Goal: Complete Application Form: Complete application form

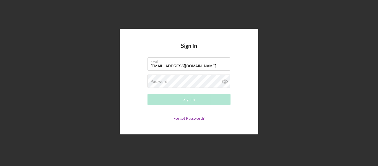
type input "clang0123@yahoo.com"
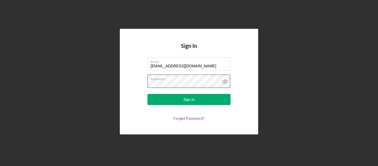
click at [147, 94] on button "Sign In" at bounding box center [188, 99] width 83 height 11
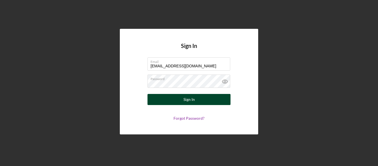
click at [189, 99] on div "Sign In" at bounding box center [188, 99] width 11 height 11
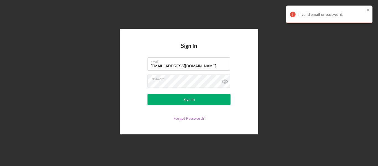
click at [192, 120] on link "Forgot Password?" at bounding box center [188, 118] width 31 height 5
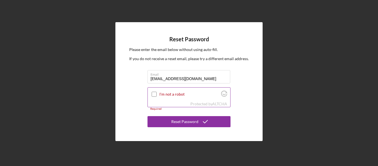
type input "[EMAIL_ADDRESS][DOMAIN_NAME]"
click at [156, 93] on input "I'm not a robot" at bounding box center [154, 94] width 5 height 5
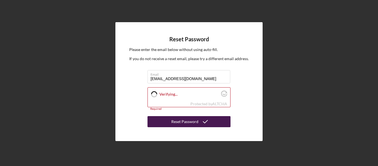
checkbox input "true"
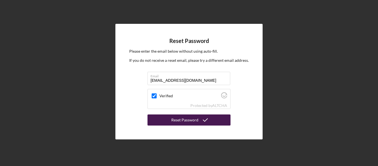
click at [171, 119] on button "Reset Password" at bounding box center [188, 119] width 83 height 11
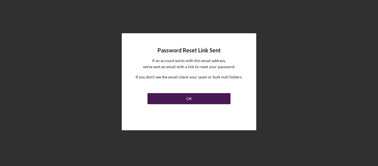
click at [191, 99] on div "OK" at bounding box center [189, 98] width 6 height 11
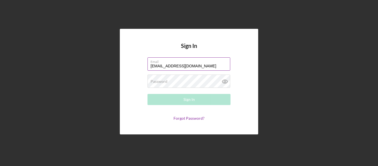
type input "[EMAIL_ADDRESS][DOMAIN_NAME]"
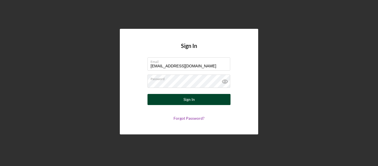
click at [177, 98] on button "Sign In" at bounding box center [188, 99] width 83 height 11
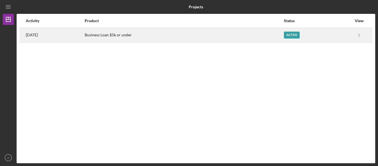
click at [142, 37] on div "Business Loan $5k or under" at bounding box center [184, 35] width 199 height 14
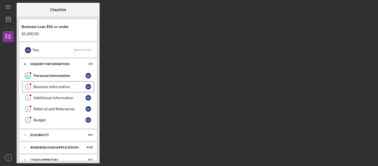
click at [59, 87] on div "Business Information" at bounding box center [59, 86] width 52 height 4
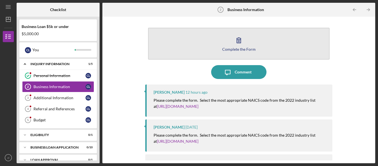
click at [243, 49] on div "Complete the Form" at bounding box center [238, 49] width 33 height 4
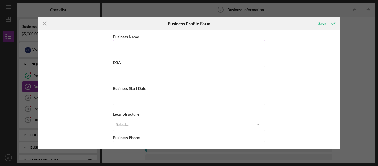
click at [131, 46] on input "Business Name" at bounding box center [189, 46] width 152 height 13
type input "Lang Services LLC"
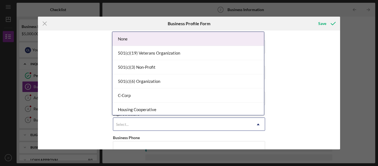
click at [256, 124] on icon "Icon/Dropdown Arrow" at bounding box center [257, 124] width 13 height 13
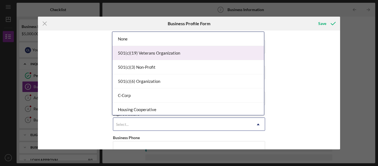
click at [308, 46] on div "Business Name Lang Services LLC DBA Business Start Date Legal Structure 15 resu…" at bounding box center [189, 89] width 302 height 119
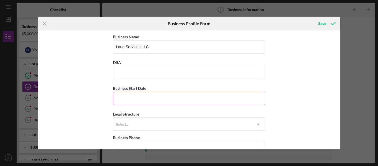
click at [134, 97] on input "Business Start Date" at bounding box center [189, 98] width 152 height 13
type input "[DATE]"
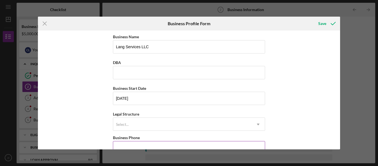
click at [218, 145] on input "Business Phone" at bounding box center [189, 147] width 152 height 13
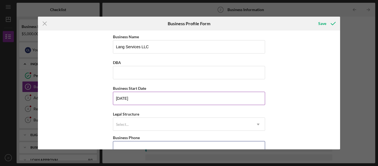
drag, startPoint x: 248, startPoint y: 145, endPoint x: 245, endPoint y: 102, distance: 43.2
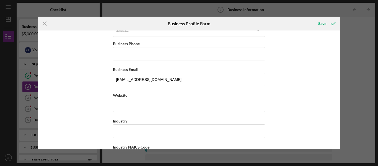
scroll to position [104, 0]
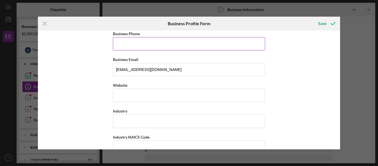
click at [119, 45] on input "Business Phone" at bounding box center [189, 43] width 152 height 13
type input "(314) 865-9983"
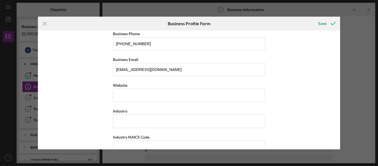
click at [321, 80] on div "Business Name Lang Services LLC DBA Business Start Date 07/31/2024 Legal Struct…" at bounding box center [189, 89] width 302 height 119
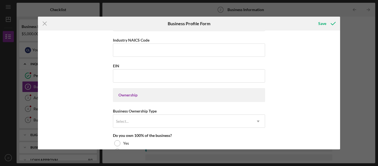
scroll to position [208, 0]
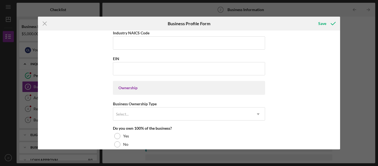
click at [341, 115] on div "Icon/Menu Close Business Profile Form Save Business Name Lang Services LLC DBA …" at bounding box center [189, 83] width 378 height 166
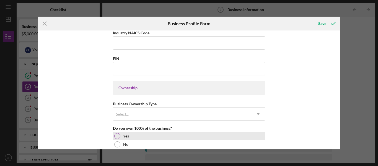
click at [116, 135] on div at bounding box center [117, 136] width 6 height 6
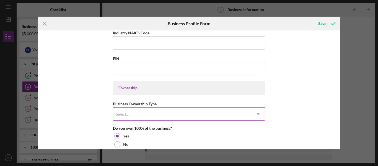
click at [257, 113] on icon "Icon/Dropdown Arrow" at bounding box center [257, 113] width 13 height 13
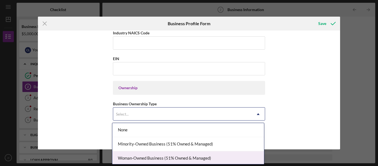
click at [260, 151] on div "Woman-Owned Business (51% Owned & Managed)" at bounding box center [188, 158] width 152 height 14
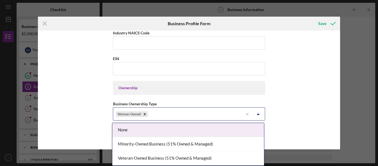
click at [257, 114] on use at bounding box center [258, 114] width 3 height 2
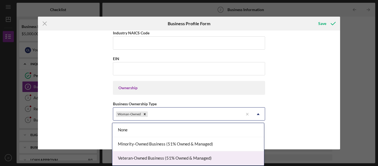
click at [264, 164] on div "Veteran-Owned Business (51% Owned & Managed)" at bounding box center [188, 158] width 152 height 14
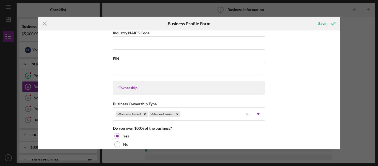
click at [264, 164] on div "Icon/Menu Close Business Profile Form Save Business Name Lang Services LLC DBA …" at bounding box center [189, 83] width 378 height 166
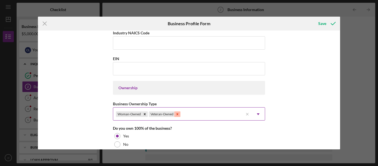
click at [176, 114] on icon "Remove Veteran-Owned" at bounding box center [177, 114] width 4 height 4
click at [145, 113] on icon "Remove Woman-Owned" at bounding box center [145, 114] width 4 height 4
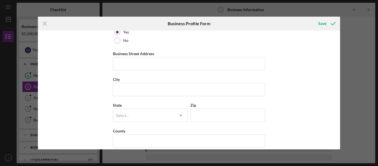
click at [340, 39] on div "Icon/Menu Close Business Profile Form Save Business Name Lang Services LLC DBA …" at bounding box center [189, 83] width 378 height 166
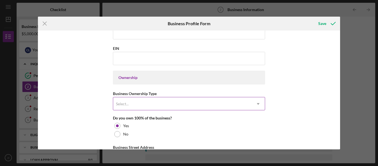
scroll to position [208, 0]
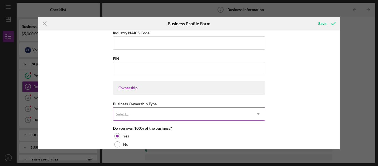
click at [259, 115] on icon "Icon/Dropdown Arrow" at bounding box center [257, 113] width 13 height 13
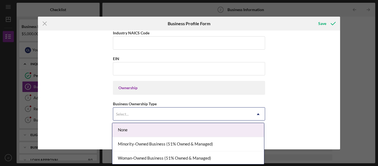
click at [264, 162] on div "None Minority-Owned Business (51% Owned & Managed) Woman-Owned Business (51% Ow…" at bounding box center [188, 143] width 152 height 41
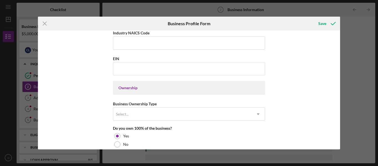
click at [265, 161] on div "Icon/Menu Close Business Profile Form Save Business Name Lang Services LLC DBA …" at bounding box center [189, 83] width 378 height 166
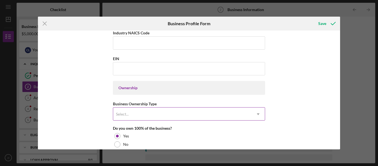
click at [255, 116] on icon "Icon/Dropdown Arrow" at bounding box center [257, 113] width 13 height 13
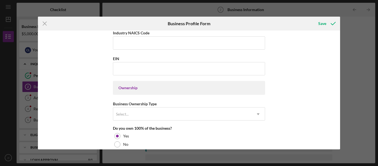
scroll to position [285, 0]
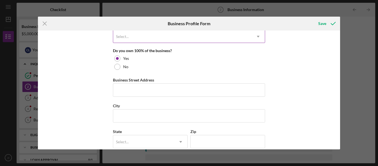
click at [258, 36] on icon "Icon/Dropdown Arrow" at bounding box center [257, 36] width 13 height 13
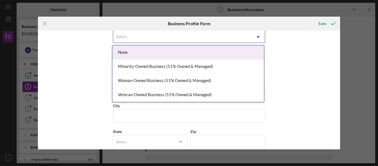
click at [122, 52] on div "None" at bounding box center [188, 52] width 152 height 14
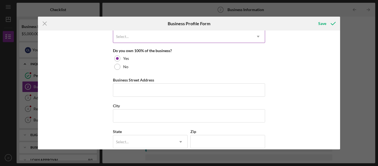
click at [256, 37] on icon "Icon/Dropdown Arrow" at bounding box center [257, 36] width 13 height 13
click at [257, 36] on use at bounding box center [258, 37] width 3 height 2
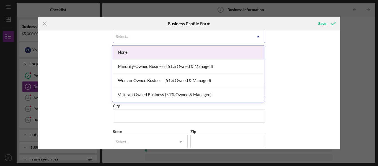
click at [257, 36] on use at bounding box center [258, 37] width 3 height 2
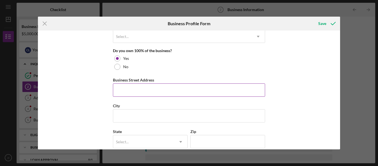
click at [122, 92] on input "Business Street Address" at bounding box center [189, 89] width 152 height 13
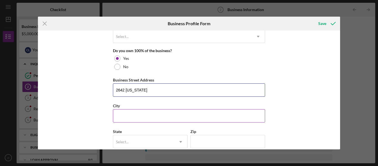
type input "[STREET_ADDRESS][US_STATE]"
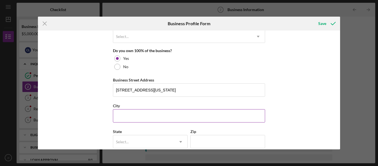
type input "Saint Louis"
type input "MO"
type input "63118"
type input "MO"
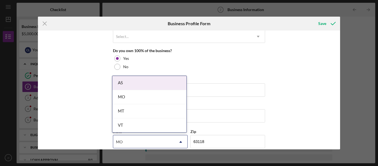
click at [119, 141] on input "MO" at bounding box center [119, 141] width 7 height 4
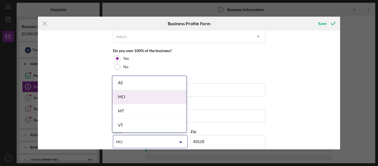
click at [107, 85] on div "Business Name Lang Services LLC DBA Business Start Date 07/31/2024 Legal Struct…" at bounding box center [189, 89] width 302 height 119
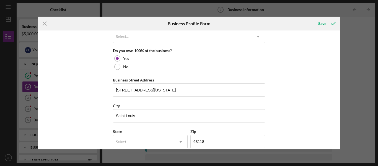
click at [107, 85] on div "Business Name Lang Services LLC DBA Business Start Date 07/31/2024 Legal Struct…" at bounding box center [189, 89] width 302 height 119
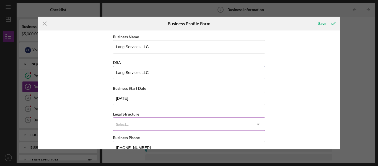
type input "Lang Services LLC"
click at [256, 124] on icon "Icon/Dropdown Arrow" at bounding box center [257, 124] width 13 height 13
click at [46, 24] on icon "Icon/Menu Close" at bounding box center [45, 24] width 14 height 14
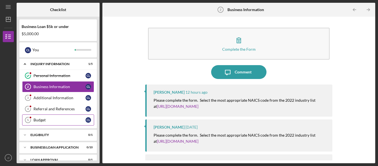
click at [50, 121] on div "Budget" at bounding box center [59, 120] width 52 height 4
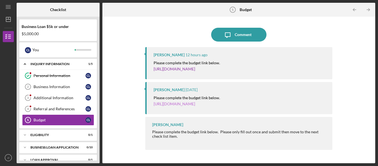
click at [195, 105] on link "[URL][DOMAIN_NAME]" at bounding box center [173, 103] width 41 height 5
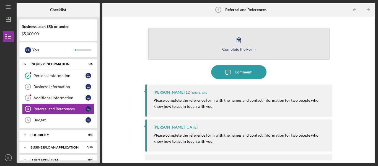
click at [223, 49] on div "Complete the Form" at bounding box center [238, 49] width 33 height 4
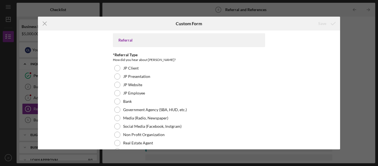
click at [340, 142] on div "Icon/Menu Close Custom Form Save Referral *Referral Type How did you hear about…" at bounding box center [189, 83] width 378 height 166
click at [83, 71] on div "Referral *Referral Type How did you hear about Justine PETERSEN? JP Client JP P…" at bounding box center [189, 89] width 302 height 119
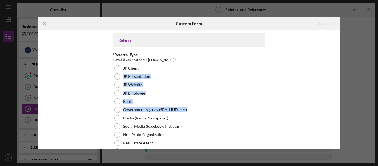
drag, startPoint x: 340, startPoint y: 63, endPoint x: 341, endPoint y: 108, distance: 44.5
click at [341, 108] on div "Icon/Menu Close Custom Form Save Referral *Referral Type How did you hear about…" at bounding box center [189, 83] width 378 height 166
click at [340, 68] on div "Icon/Menu Close Custom Form Save Referral *Referral Type How did you hear about…" at bounding box center [189, 83] width 378 height 166
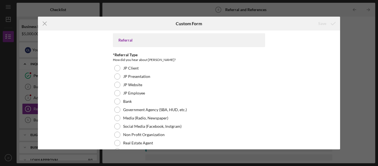
click at [340, 68] on div "Icon/Menu Close Custom Form Save Referral *Referral Type How did you hear about…" at bounding box center [189, 83] width 378 height 166
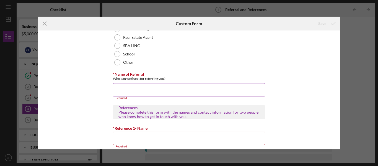
click at [119, 90] on input "*Name of Referral" at bounding box center [189, 89] width 152 height 13
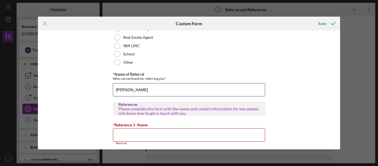
type input "Steven Hayden"
click at [342, 33] on div "Icon/Menu Close Custom Form Save Referral *Referral Type How did you hear about…" at bounding box center [189, 83] width 378 height 166
click at [337, 34] on div "Referral *Referral Type How did you hear about Justine PETERSEN? JP Client JP P…" at bounding box center [189, 89] width 302 height 119
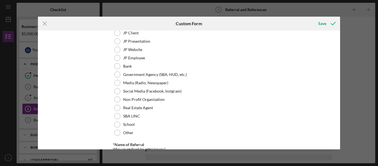
scroll to position [23, 0]
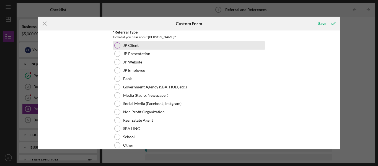
click at [118, 45] on div at bounding box center [117, 45] width 6 height 6
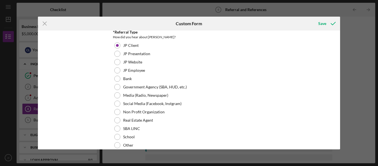
click at [340, 140] on div "Icon/Menu Close Custom Form Save Referral *Referral Type How did you hear about…" at bounding box center [189, 83] width 378 height 166
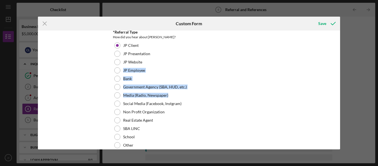
drag, startPoint x: 340, startPoint y: 63, endPoint x: 341, endPoint y: 88, distance: 24.3
click at [341, 88] on div "Icon/Menu Close Custom Form Save Referral *Referral Type How did you hear about…" at bounding box center [189, 83] width 378 height 166
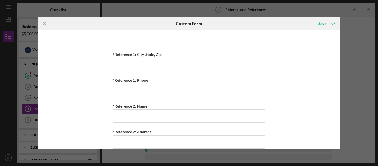
scroll to position [127, 0]
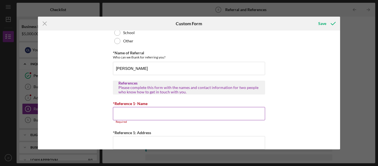
click at [121, 117] on input "*Reference 1- Name" at bounding box center [189, 113] width 152 height 13
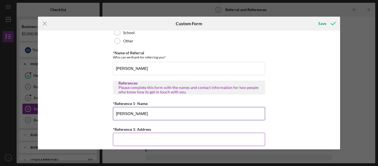
type input "Richard Lang"
click at [123, 138] on input "*Reference 1: Address" at bounding box center [189, 138] width 152 height 13
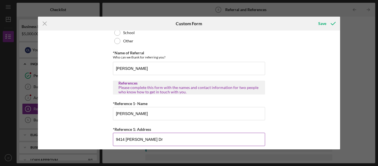
type input "9414 Harden Dr"
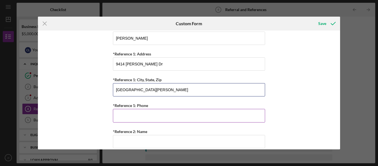
type input "St. Louis, MO 63137"
click at [123, 117] on input "*Reference 1: Phone" at bounding box center [189, 115] width 152 height 13
type input "(240) 412-4456"
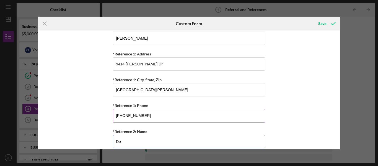
type input "D"
type input "Hillard Phillips"
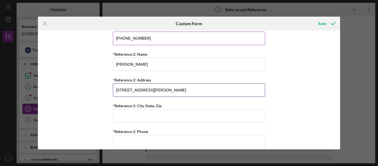
type input "2621 Armand Pl"
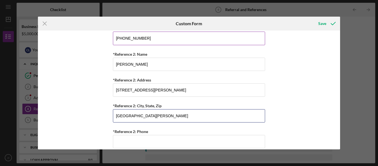
type input "St. Louis, MO 63104"
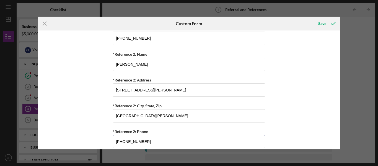
type input "(314) 398-0262"
click at [323, 80] on div "Referral *Referral Type How did you hear about Justine PETERSEN? JP Client JP P…" at bounding box center [189, 89] width 302 height 119
click at [344, 114] on div "Icon/Menu Close Custom Form Save Referral *Referral Type How did you hear about…" at bounding box center [189, 83] width 378 height 166
click at [340, 91] on div "Icon/Menu Close Custom Form Save Referral *Referral Type How did you hear about…" at bounding box center [189, 83] width 378 height 166
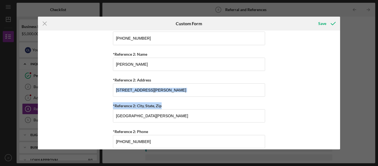
drag, startPoint x: 340, startPoint y: 114, endPoint x: 340, endPoint y: 87, distance: 26.5
click at [340, 87] on div "Referral *Referral Type How did you hear about Justine PETERSEN? JP Client JP P…" at bounding box center [189, 89] width 302 height 119
click at [313, 113] on div "Referral *Referral Type How did you hear about Justine PETERSEN? JP Client JP P…" at bounding box center [189, 89] width 302 height 119
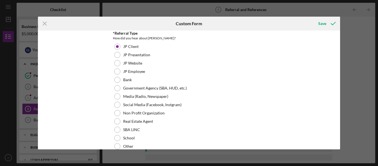
scroll to position [0, 0]
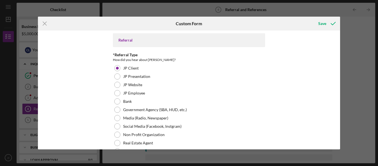
click at [340, 45] on div "Icon/Menu Close Custom Form Save Referral *Referral Type How did you hear about…" at bounding box center [189, 83] width 378 height 166
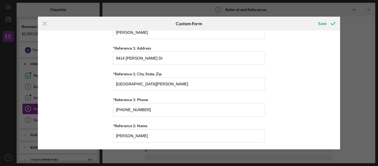
scroll to position [286, 0]
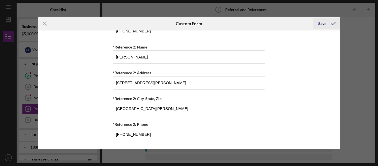
click at [325, 24] on div "Save" at bounding box center [322, 23] width 8 height 11
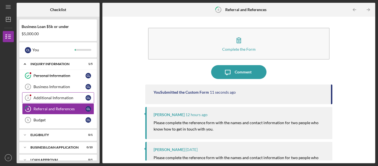
click at [69, 98] on div "Additional Information" at bounding box center [59, 97] width 52 height 4
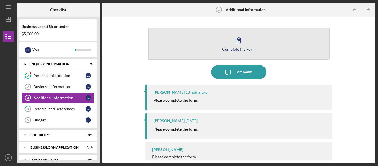
click at [229, 51] on button "Complete the Form Form" at bounding box center [238, 44] width 181 height 32
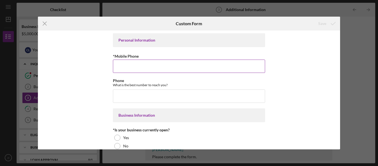
click at [135, 67] on input "*Mobile Phone" at bounding box center [189, 65] width 152 height 13
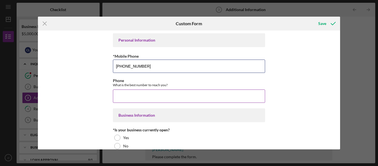
type input "(314) 865-9983"
click at [126, 95] on input "Phone" at bounding box center [189, 95] width 152 height 13
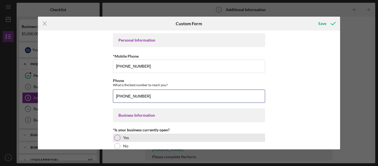
type input "(314) 865-9983"
click at [119, 136] on div "Yes" at bounding box center [189, 137] width 152 height 8
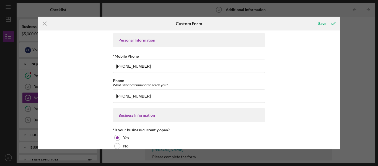
scroll to position [104, 0]
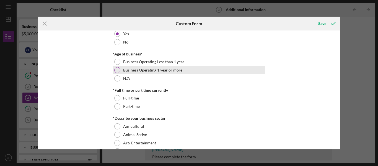
click at [118, 69] on div at bounding box center [117, 70] width 6 height 6
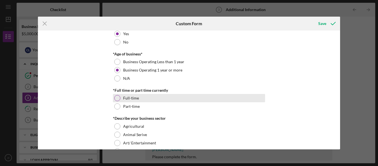
click at [117, 97] on div at bounding box center [117, 98] width 6 height 6
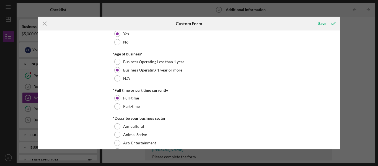
click at [340, 140] on div "Icon/Menu Close Custom Form Save Personal Information *Mobile Phone (314) 865-9…" at bounding box center [189, 83] width 378 height 166
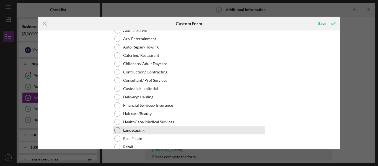
click at [117, 129] on div at bounding box center [117, 130] width 6 height 6
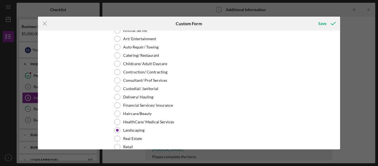
click at [340, 137] on div "Icon/Menu Close Custom Form Save Personal Information *Mobile Phone (314) 865-9…" at bounding box center [189, 83] width 378 height 166
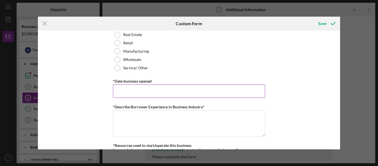
click at [120, 93] on input "*Date business opened" at bounding box center [189, 90] width 152 height 13
type input "[DATE]"
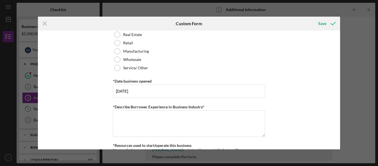
click at [340, 109] on div "Icon/Menu Close Custom Form Save Personal Information *Mobile Phone (314) 865-9…" at bounding box center [189, 83] width 378 height 166
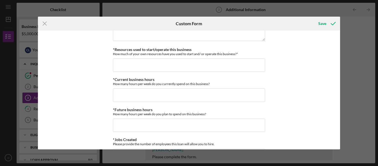
scroll to position [415, 0]
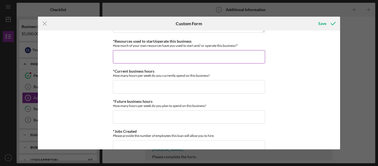
click at [116, 51] on input "*Resources used to start/operate this business" at bounding box center [189, 56] width 152 height 13
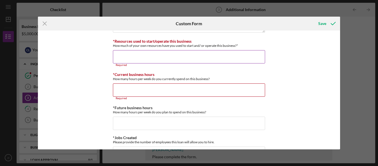
click at [118, 58] on input "*Resources used to start/operate this business" at bounding box center [189, 56] width 152 height 13
click at [117, 53] on input "*Resources used to start/operate this business" at bounding box center [189, 56] width 152 height 13
click at [340, 76] on div "Personal Information *Mobile Phone (314) 865-9983 Phone What is the best number…" at bounding box center [189, 89] width 302 height 119
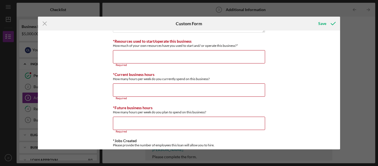
click at [337, 79] on div "Personal Information *Mobile Phone (314) 865-9983 Phone What is the best number…" at bounding box center [189, 89] width 302 height 119
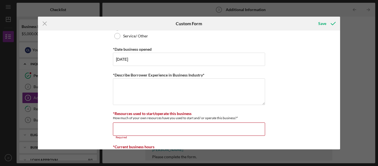
scroll to position [334, 0]
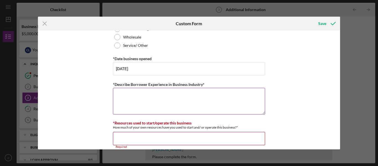
click at [123, 92] on textarea "*Describe Borrower Experience in Business Industry*" at bounding box center [189, 101] width 152 height 27
type textarea "q"
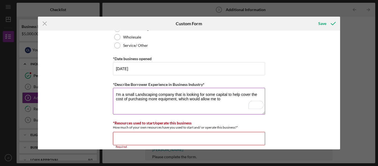
click at [224, 98] on textarea "I'm a small Landscaping company that is looking for some capital to help cover …" at bounding box center [189, 101] width 152 height 27
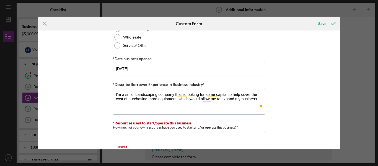
type textarea "I'm a small Landscaping company that is looking for some capital to help cover …"
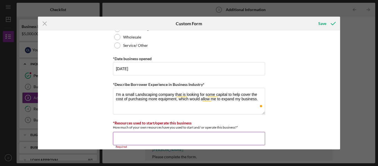
click at [117, 137] on input "*Resources used to start/operate this business" at bounding box center [189, 138] width 152 height 13
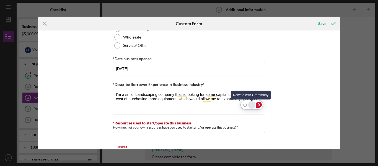
click at [252, 105] on div "Rewrite with Grammarly" at bounding box center [252, 104] width 6 height 6
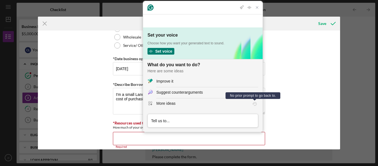
scroll to position [0, 0]
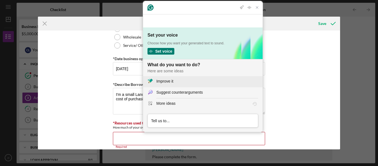
click at [172, 83] on div "Improve it" at bounding box center [164, 81] width 17 height 6
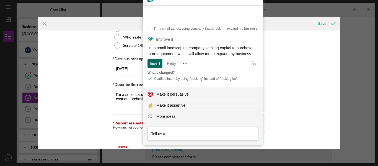
click at [153, 62] on div "Insert" at bounding box center [155, 63] width 11 height 9
click at [155, 64] on div "Insert" at bounding box center [155, 63] width 11 height 9
click at [303, 72] on div "Personal Information *Mobile Phone (314) 865-9983 Phone What is the best number…" at bounding box center [189, 89] width 302 height 119
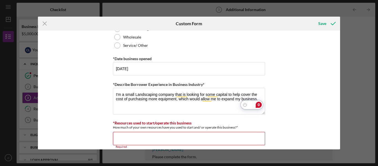
click at [260, 106] on div "0" at bounding box center [259, 104] width 6 height 6
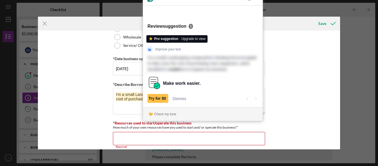
click at [179, 46] on span "Improve your text" at bounding box center [168, 48] width 26 height 5
click at [164, 98] on span "Try for $0" at bounding box center [157, 98] width 17 height 4
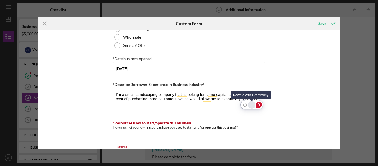
click at [253, 105] on div "Rewrite with Grammarly" at bounding box center [252, 104] width 6 height 6
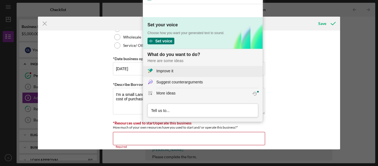
click at [174, 71] on div "Improve it" at bounding box center [207, 71] width 102 height 6
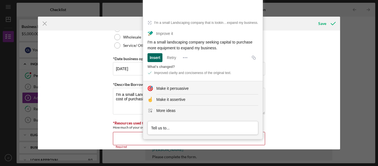
click at [157, 57] on div "Insert" at bounding box center [155, 57] width 11 height 9
click at [254, 58] on icon "Copy Improve it output" at bounding box center [253, 57] width 3 height 3
click at [186, 56] on icon "Open more response options" at bounding box center [185, 58] width 6 height 6
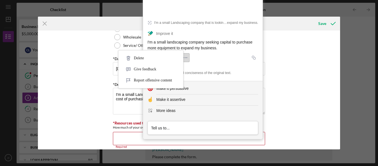
click at [186, 56] on icon "Open more response options" at bounding box center [185, 58] width 6 height 6
click at [321, 72] on div "Personal Information *Mobile Phone (314) 865-9983 Phone What is the best number…" at bounding box center [189, 89] width 302 height 119
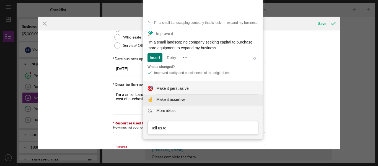
click at [175, 100] on div "Make it assertive" at bounding box center [170, 100] width 29 height 6
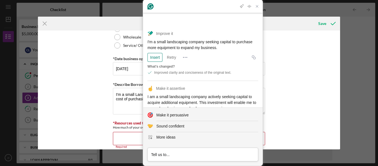
scroll to position [20, 0]
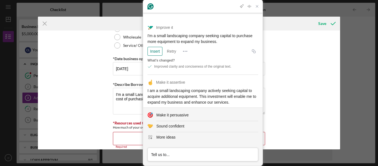
drag, startPoint x: 257, startPoint y: 103, endPoint x: 147, endPoint y: 84, distance: 112.3
click at [147, 84] on article "Make it assertive I am a small landscaping company actively seeking capital to …" at bounding box center [202, 97] width 119 height 46
click at [189, 116] on div "Make it persuasive" at bounding box center [172, 115] width 32 height 6
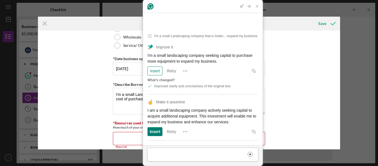
click at [220, 108] on span "I am a small landscaping company actively seeking capital to acquire additional…" at bounding box center [202, 116] width 110 height 16
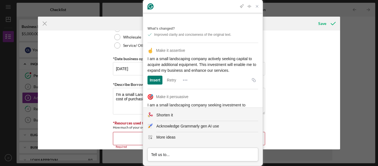
drag, startPoint x: 247, startPoint y: 57, endPoint x: 147, endPoint y: 46, distance: 100.7
click at [147, 46] on article "Make it assertive I am a small landscaping company actively seeking capital to …" at bounding box center [202, 66] width 119 height 46
click at [172, 56] on span "I am a small landscaping company actively seeking capital to acquire additional…" at bounding box center [202, 64] width 110 height 16
drag, startPoint x: 248, startPoint y: 58, endPoint x: 145, endPoint y: 46, distance: 103.3
click at [145, 46] on article "Make it assertive I am a small landscaping company actively seeking capital to …" at bounding box center [202, 66] width 119 height 46
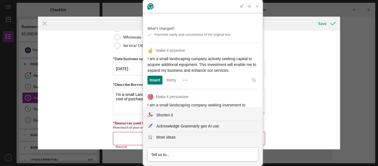
click at [149, 56] on div "I am a small landscaping company actively seeking capital to acquire additional…" at bounding box center [202, 64] width 111 height 17
click at [278, 101] on div "Personal Information *Mobile Phone (314) 865-9983 Phone What is the best number…" at bounding box center [189, 89] width 302 height 119
drag, startPoint x: 247, startPoint y: 57, endPoint x: 147, endPoint y: 46, distance: 100.4
click at [147, 46] on article "Make it assertive I am a small landscaping company actively seeking capital to …" at bounding box center [202, 66] width 119 height 46
click at [150, 56] on span "I am a small landscaping company actively seeking capital to acquire additional…" at bounding box center [202, 64] width 110 height 16
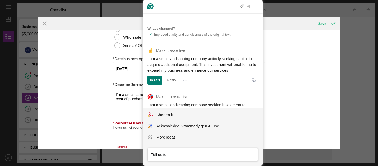
drag, startPoint x: 247, startPoint y: 55, endPoint x: 145, endPoint y: 47, distance: 102.6
click at [145, 47] on article "Make it assertive I am a small landscaping company actively seeking capital to …" at bounding box center [202, 66] width 119 height 46
click at [157, 76] on div "Insert" at bounding box center [155, 80] width 11 height 9
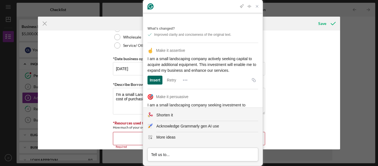
click at [150, 76] on div "Insert" at bounding box center [155, 80] width 11 height 9
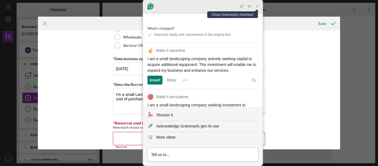
click at [255, 7] on icon "Close Grammarly Assistant" at bounding box center [257, 6] width 4 height 4
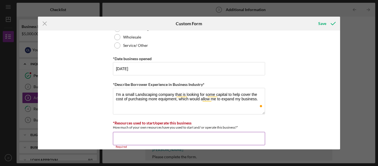
click at [215, 135] on input "*Resources used to start/operate this business" at bounding box center [189, 138] width 152 height 13
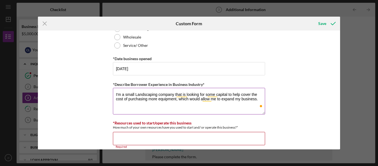
click at [189, 110] on textarea "I'm a small Landscaping company that is looking for some capital to help cover …" at bounding box center [189, 101] width 152 height 27
click at [262, 99] on textarea "I'm a small Landscaping company that is looking for some capital to help cover …" at bounding box center [189, 101] width 152 height 27
paste textarea "I am a small landscaping company actively seeking capital to acquire additional…"
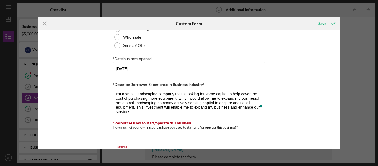
scroll to position [1, 0]
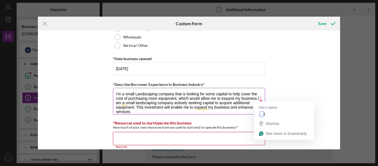
click at [259, 98] on textarea "I'm a small Landscaping company that is looking for some capital to help cover …" at bounding box center [189, 101] width 152 height 27
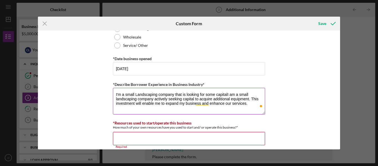
scroll to position [0, 0]
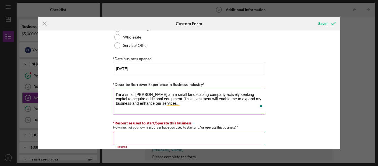
type textarea "I'm a small LaI am a small landscaping company actively seeking capital to acqu…"
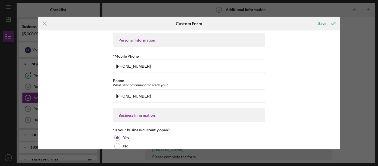
scroll to position [334, 0]
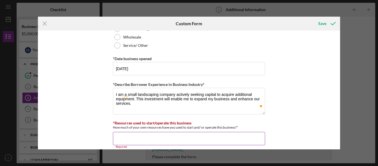
type textarea "I am a small landscaping company actively seeking capital to acquire additional…"
click at [117, 134] on input "*Resources used to start/operate this business" at bounding box center [189, 138] width 152 height 13
type input "$1"
type input "$8,000"
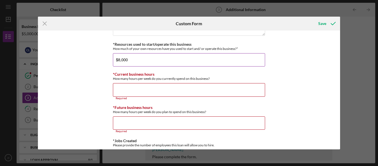
scroll to position [412, 0]
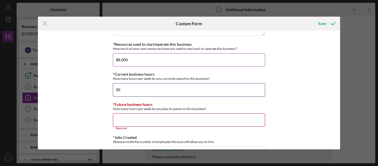
type input "50"
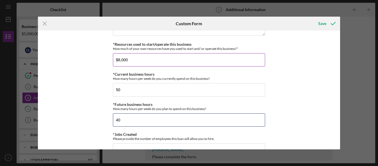
type input "40"
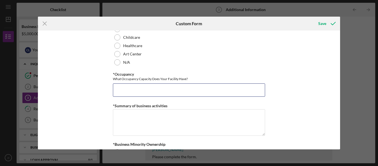
scroll to position [572, 0]
type input "0"
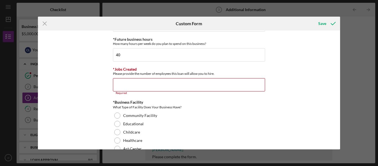
scroll to position [468, 0]
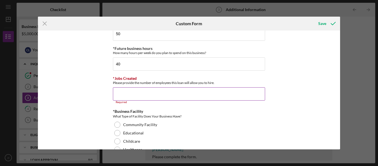
click at [126, 92] on input "*Jobs Created" at bounding box center [189, 93] width 152 height 13
type input "0"
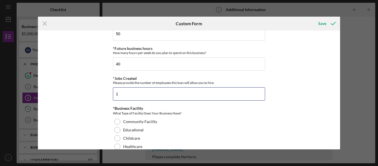
type input "1"
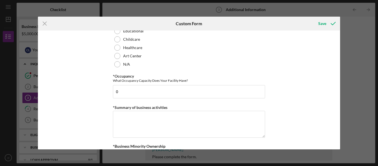
scroll to position [572, 0]
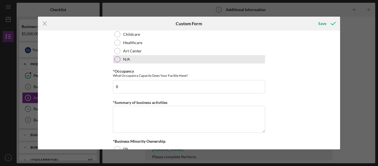
click at [116, 57] on div at bounding box center [117, 59] width 6 height 6
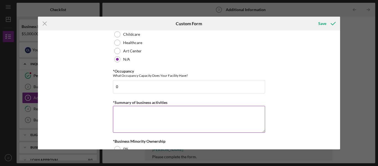
click at [121, 110] on textarea "*Summary of business activities" at bounding box center [189, 119] width 152 height 27
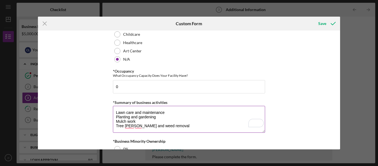
scroll to position [0, 0]
type textarea "Lawn care and maintenance Planting and gardening Mulch work Tree Bush and weed …"
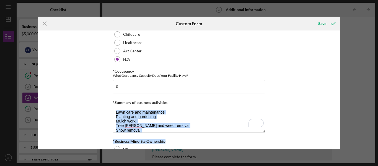
drag, startPoint x: 338, startPoint y: 130, endPoint x: 335, endPoint y: 138, distance: 8.1
click at [335, 138] on div "Personal Information *Mobile Phone (314) 865-9983 Phone What is the best number…" at bounding box center [189, 89] width 302 height 119
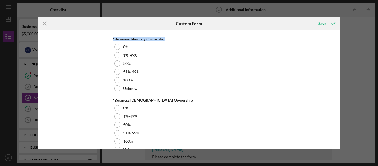
scroll to position [676, 0]
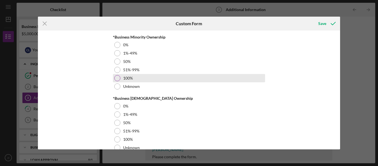
click at [116, 77] on div at bounding box center [117, 78] width 6 height 6
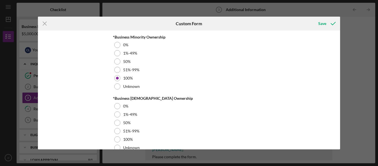
click at [340, 148] on div "Personal Information *Mobile Phone (314) 865-9983 Phone What is the best number…" at bounding box center [189, 89] width 302 height 119
click at [322, 23] on div "Save" at bounding box center [322, 23] width 8 height 11
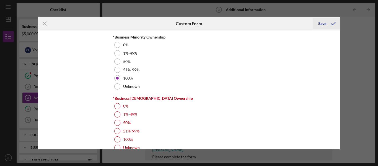
click at [323, 24] on div "Save" at bounding box center [322, 23] width 8 height 11
click at [330, 22] on icon "submit" at bounding box center [333, 24] width 14 height 14
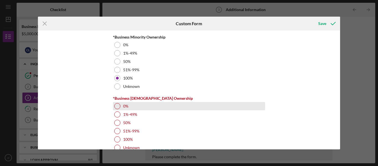
click at [116, 108] on div at bounding box center [117, 106] width 6 height 6
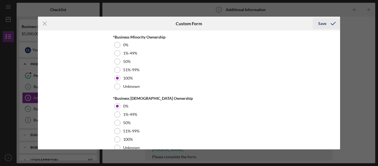
click at [323, 23] on div "Save" at bounding box center [322, 23] width 8 height 11
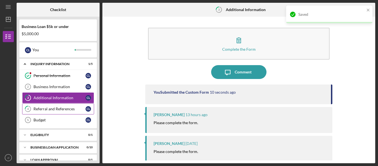
click at [51, 108] on div "Referral and References" at bounding box center [59, 108] width 52 height 4
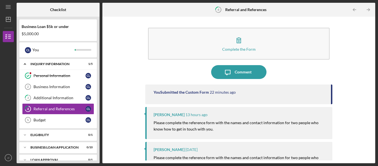
click at [329, 156] on div "Franchot Cunningham 2 days ago Please complete the reference form with the name…" at bounding box center [238, 158] width 187 height 32
click at [39, 119] on div "Budget" at bounding box center [59, 120] width 52 height 4
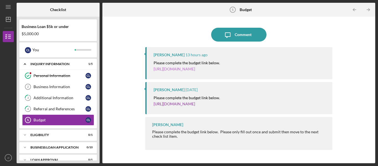
click at [195, 68] on link "[URL][DOMAIN_NAME]" at bounding box center [173, 68] width 41 height 5
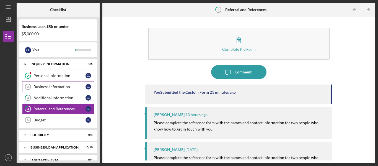
click at [62, 87] on div "Business Information" at bounding box center [59, 86] width 52 height 4
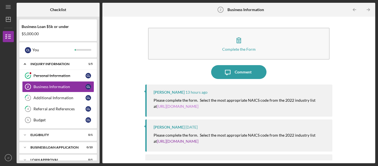
click at [182, 108] on link "https://www.census.gov/naics/" at bounding box center [177, 106] width 41 height 5
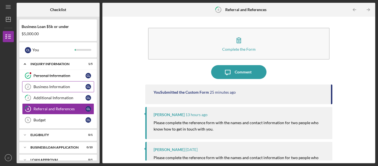
click at [67, 87] on div "Business Information" at bounding box center [59, 86] width 52 height 4
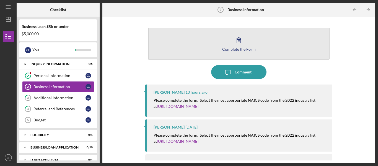
click at [178, 40] on button "Complete the Form Form" at bounding box center [238, 44] width 181 height 32
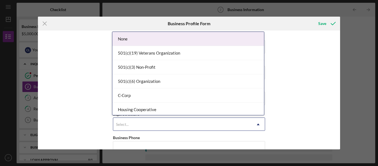
click at [257, 123] on icon "Icon/Dropdown Arrow" at bounding box center [257, 124] width 13 height 13
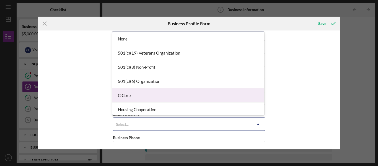
click at [127, 95] on div "C-Corp" at bounding box center [188, 95] width 152 height 14
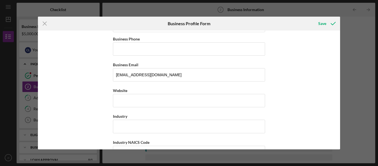
scroll to position [104, 0]
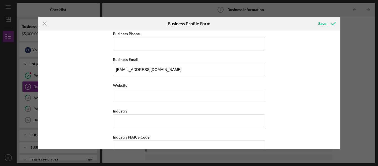
click at [338, 105] on div "Business Name Required DBA Business Start Date Legal Structure C-Corp Icon/Drop…" at bounding box center [189, 89] width 302 height 119
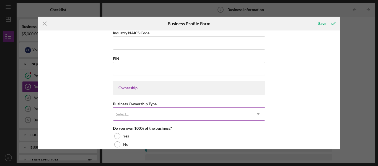
click at [258, 112] on icon "Icon/Dropdown Arrow" at bounding box center [257, 113] width 13 height 13
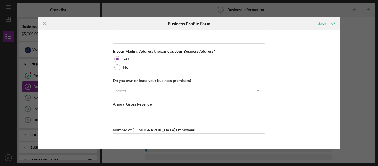
scroll to position [447, 0]
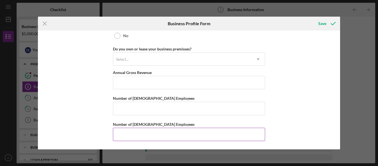
click at [129, 131] on input "Number of [DEMOGRAPHIC_DATA] Employees" at bounding box center [189, 133] width 152 height 13
type input "0"
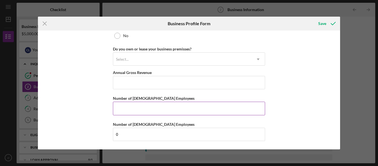
click at [117, 109] on input "Number of [DEMOGRAPHIC_DATA] Employees" at bounding box center [189, 107] width 152 height 13
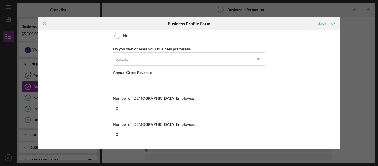
type input "0"
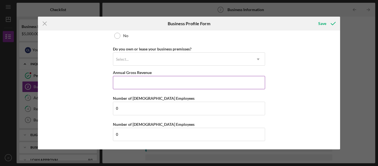
click at [125, 85] on input "Annual Gross Revenue" at bounding box center [189, 82] width 152 height 13
type input "$4"
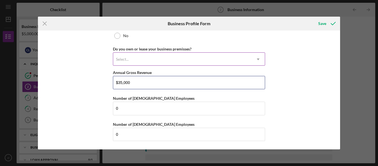
type input "$35,000"
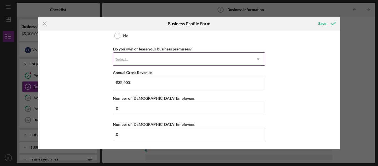
click at [256, 59] on icon "Icon/Dropdown Arrow" at bounding box center [257, 59] width 13 height 13
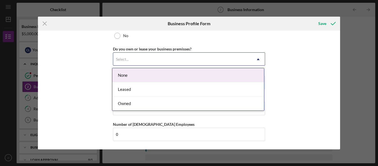
click at [129, 77] on div "None" at bounding box center [188, 75] width 152 height 14
click at [257, 60] on icon "Icon/Dropdown Arrow" at bounding box center [257, 59] width 13 height 13
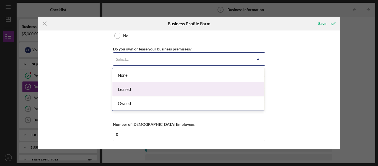
click at [148, 88] on div "Leased" at bounding box center [188, 89] width 152 height 14
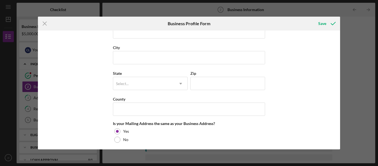
scroll to position [239, 0]
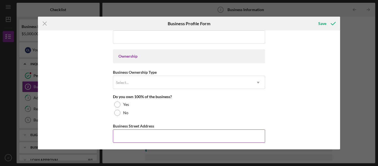
click at [134, 137] on input "Business Street Address" at bounding box center [189, 135] width 152 height 13
type input "[STREET_ADDRESS][US_STATE]"
type input "[PHONE_NUMBER]"
type input "Saint Louis"
type input "MO"
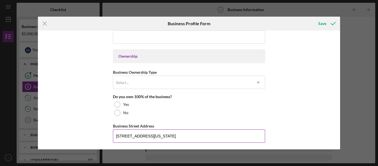
type input "63118"
type input "MO"
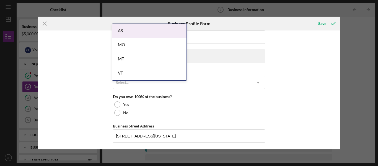
scroll to position [337, 0]
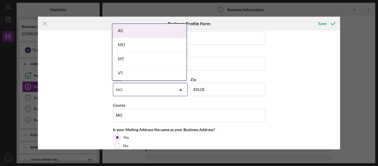
click at [126, 141] on body "Icon/Menu Business Information 2 Business Information Checklist Business Loan $…" at bounding box center [189, 83] width 378 height 166
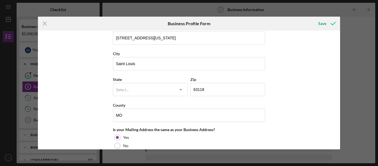
click at [308, 102] on div "Business Name Required DBA Business Start Date Legal Structure C-Corp Icon/Drop…" at bounding box center [189, 89] width 302 height 119
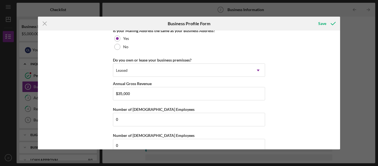
scroll to position [441, 0]
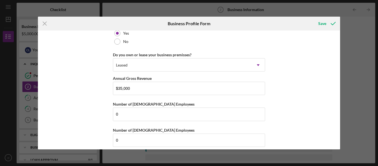
click at [337, 97] on div "Business Name Required DBA Business Start Date Legal Structure C-Corp Icon/Drop…" at bounding box center [189, 89] width 302 height 119
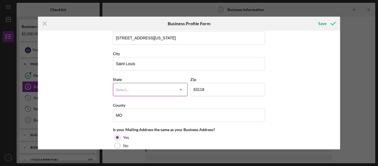
click at [181, 89] on icon "Icon/Dropdown Arrow" at bounding box center [180, 89] width 13 height 13
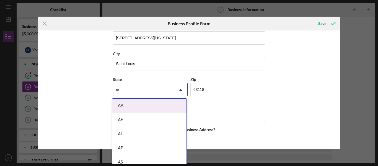
type input "MO"
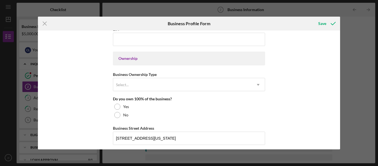
scroll to position [233, 0]
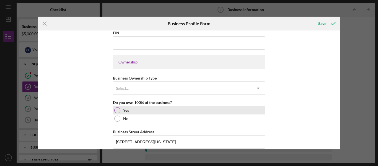
click at [116, 108] on div at bounding box center [117, 110] width 6 height 6
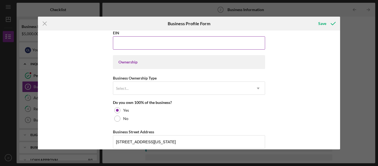
click at [149, 41] on input "EIN" at bounding box center [189, 42] width 152 height 13
type input "[US_EMPLOYER_IDENTIFICATION_NUMBER]"
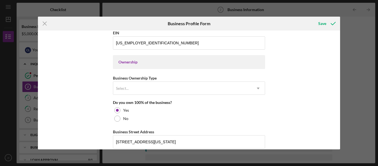
click at [337, 63] on div "Business Name Required DBA Business Start Date Legal Structure C-Corp Icon/Drop…" at bounding box center [189, 89] width 302 height 119
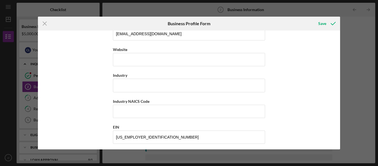
scroll to position [130, 0]
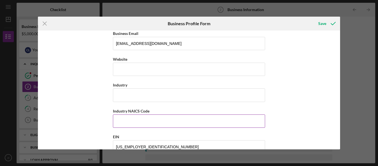
click at [131, 120] on input "Industry NAICS Code" at bounding box center [189, 120] width 152 height 13
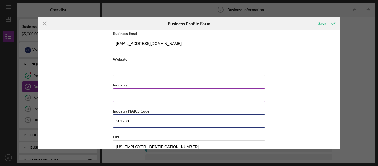
type input "561730"
click at [123, 96] on input "Industry" at bounding box center [189, 94] width 152 height 13
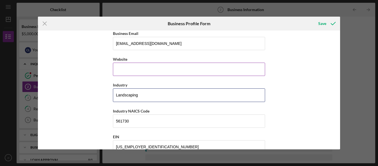
type input "Landscaping"
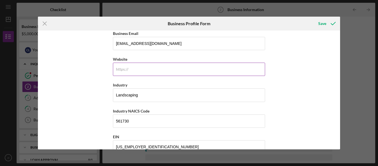
click at [140, 70] on input "Website" at bounding box center [189, 69] width 152 height 13
type input "n"
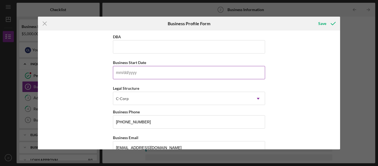
click at [131, 74] on input "Business Start Date" at bounding box center [189, 72] width 152 height 13
type input "[DATE]"
click at [118, 47] on input "DBA" at bounding box center [189, 46] width 152 height 13
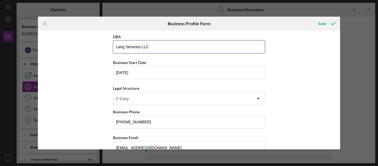
type input "Lang Services LLC"
click at [337, 32] on div "Business Name Required DBA Lang Services LLC Business Start Date [DATE] Legal S…" at bounding box center [189, 89] width 302 height 119
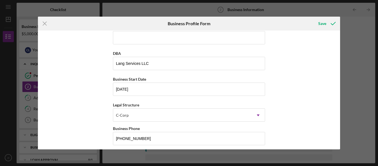
scroll to position [0, 0]
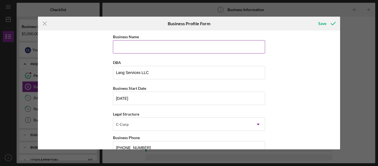
click at [124, 48] on input "Business Name" at bounding box center [189, 46] width 152 height 13
type input "Lang Services LLC"
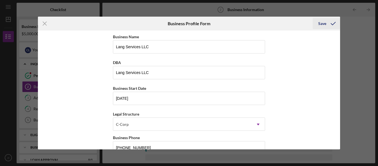
click at [322, 24] on div "Save" at bounding box center [322, 23] width 8 height 11
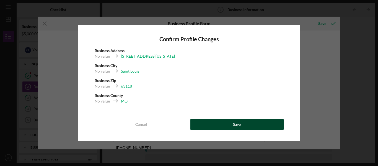
click at [226, 123] on button "Save" at bounding box center [236, 124] width 93 height 11
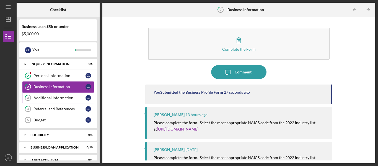
click at [69, 96] on div "Additional Information" at bounding box center [59, 97] width 52 height 4
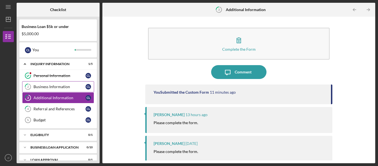
click at [68, 88] on div "Business Information" at bounding box center [59, 86] width 52 height 4
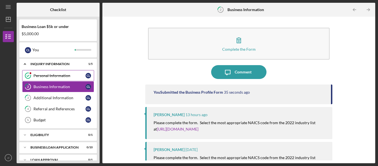
click at [66, 75] on div "Personal Information" at bounding box center [59, 75] width 52 height 4
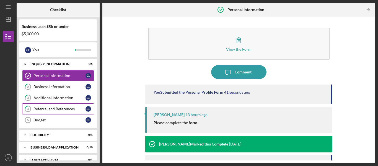
click at [62, 108] on div "Referral and References" at bounding box center [59, 108] width 52 height 4
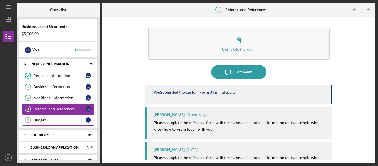
click at [45, 120] on div "Budget" at bounding box center [59, 120] width 52 height 4
